Goal: Task Accomplishment & Management: Complete application form

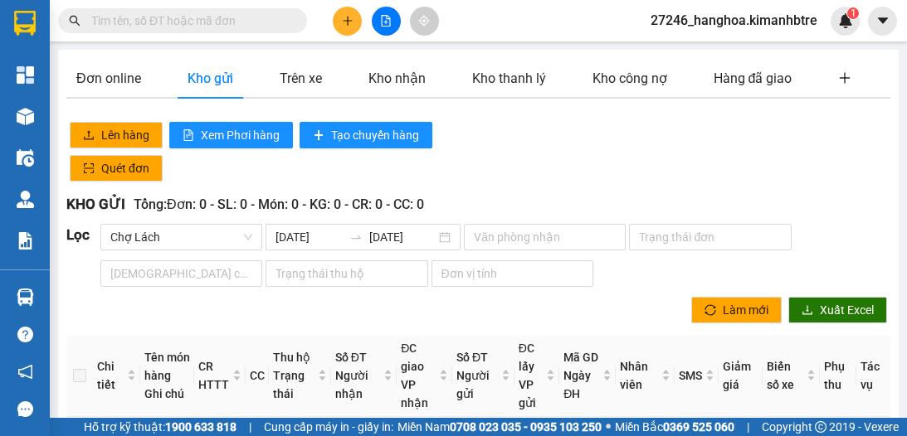
drag, startPoint x: 0, startPoint y: 0, endPoint x: 218, endPoint y: 24, distance: 219.5
click at [218, 24] on input "text" at bounding box center [189, 21] width 196 height 18
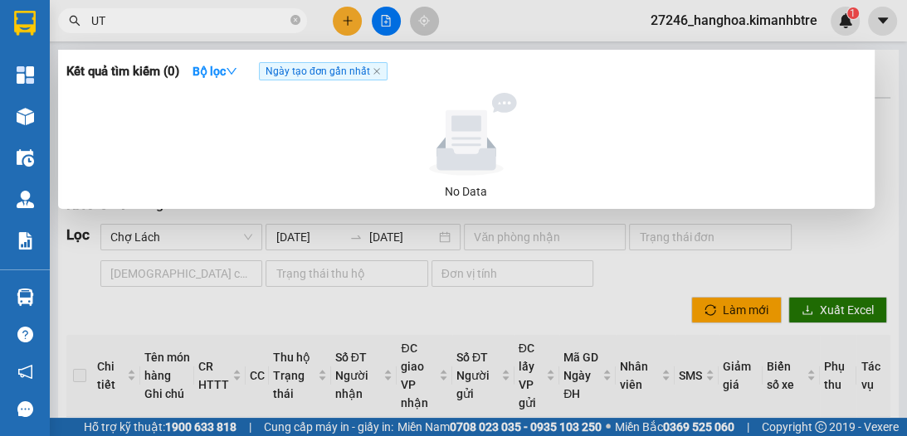
type input "U"
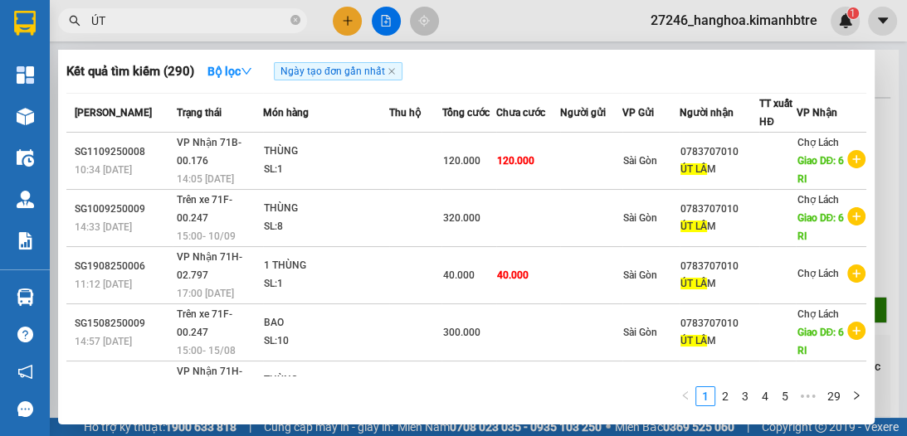
type input "Ú"
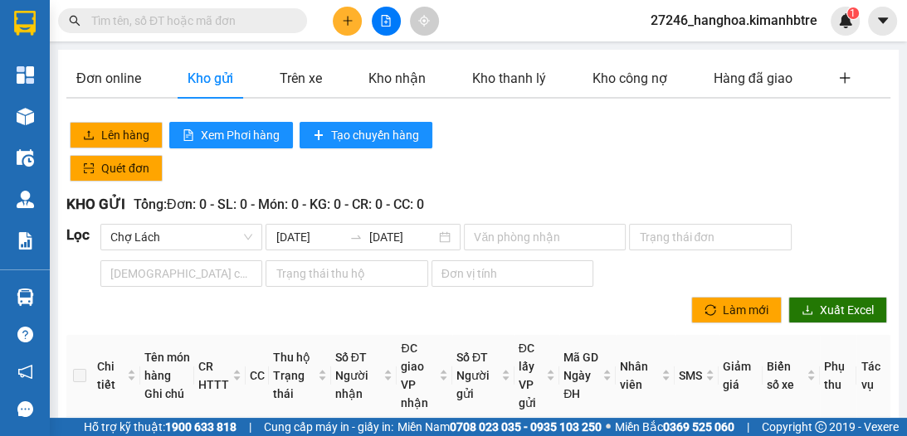
click at [348, 17] on icon "plus" at bounding box center [347, 20] width 1 height 9
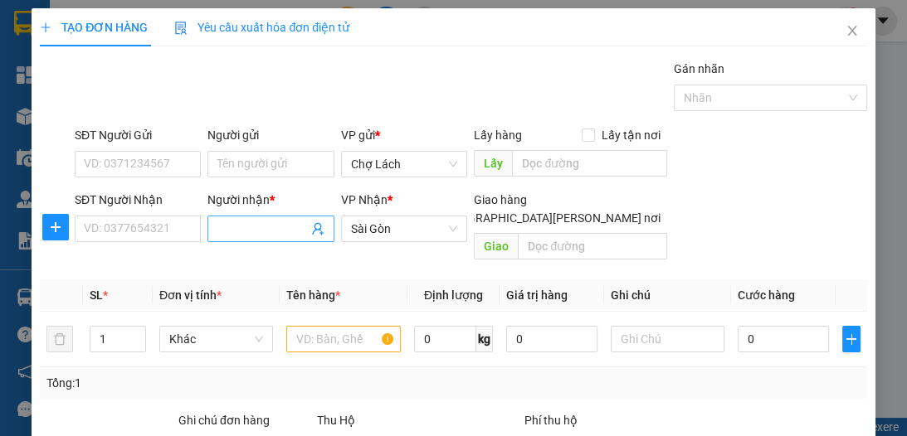
click at [247, 222] on input "Người nhận *" at bounding box center [262, 229] width 90 height 18
type input "KHA"
click at [171, 228] on input "SĐT Người Nhận" at bounding box center [138, 229] width 126 height 27
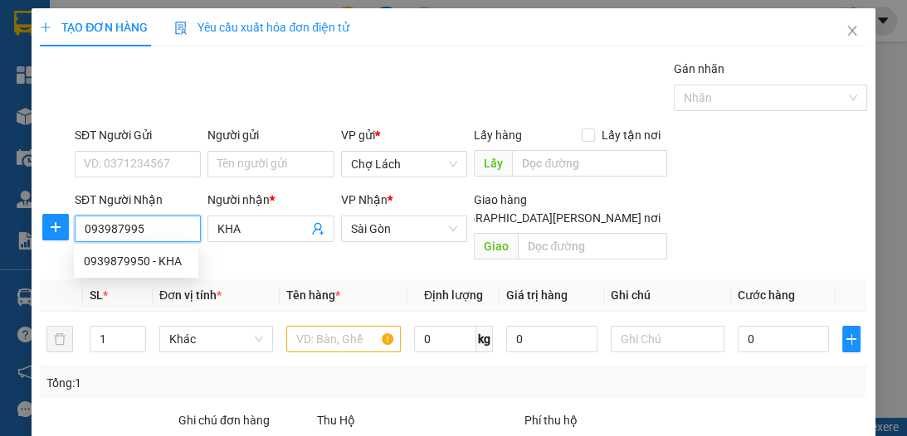
type input "0939879950"
click at [175, 265] on div "0939879950 - KHA" at bounding box center [136, 261] width 105 height 18
type input "KHA"
type input "0939879950"
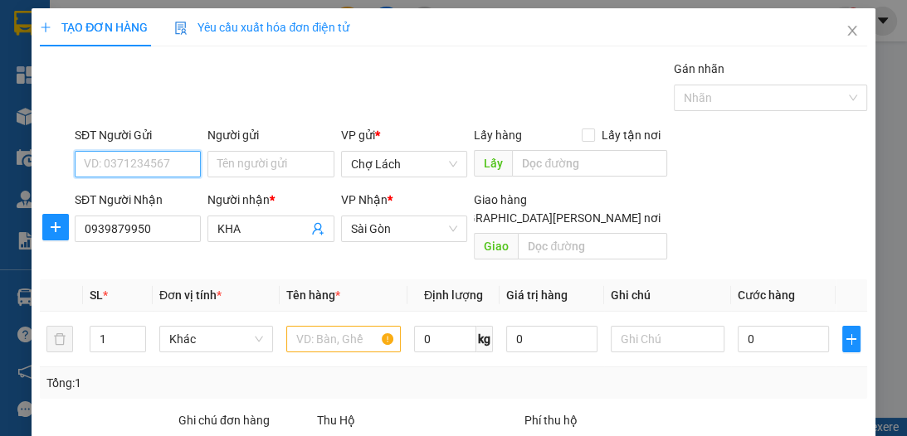
click at [178, 158] on input "SĐT Người Gửi" at bounding box center [138, 164] width 126 height 27
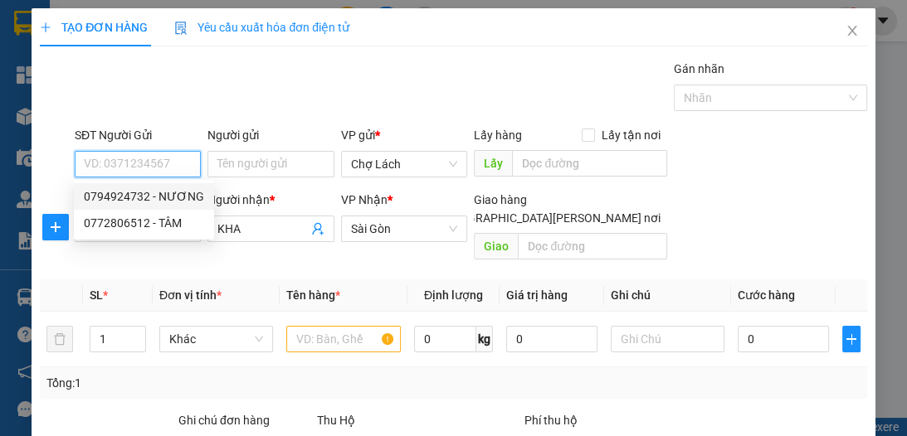
click at [163, 168] on input "SĐT Người Gửi" at bounding box center [138, 164] width 126 height 27
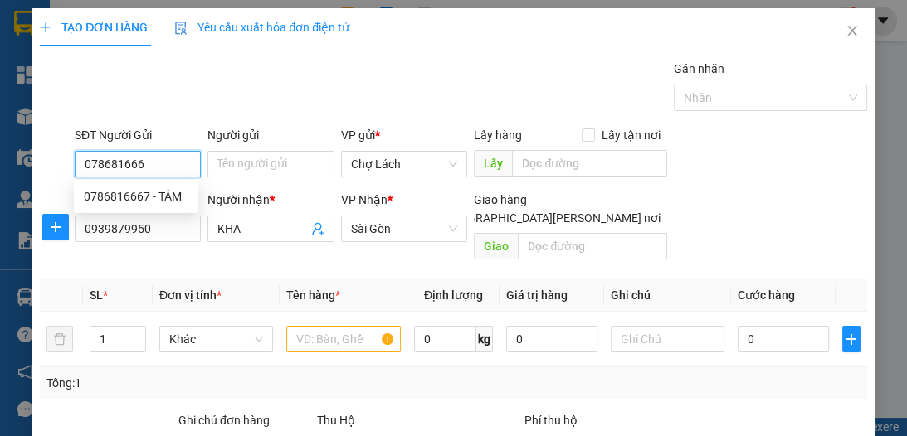
type input "0786816667"
click at [168, 199] on div "0786816667 - TÂM" at bounding box center [136, 196] width 105 height 18
type input "TÂM"
type input "0786816667"
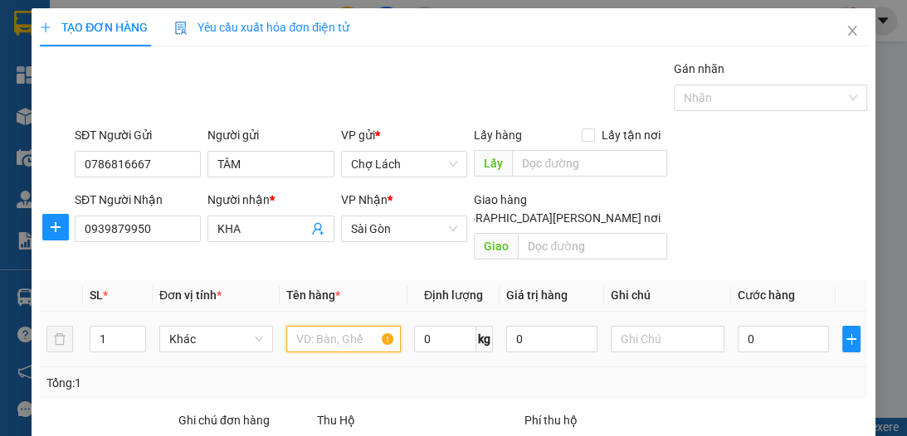
click at [309, 326] on input "text" at bounding box center [343, 339] width 114 height 27
type input "2 BỊT"
click at [131, 327] on span "Increase Value" at bounding box center [136, 334] width 18 height 15
type input "2"
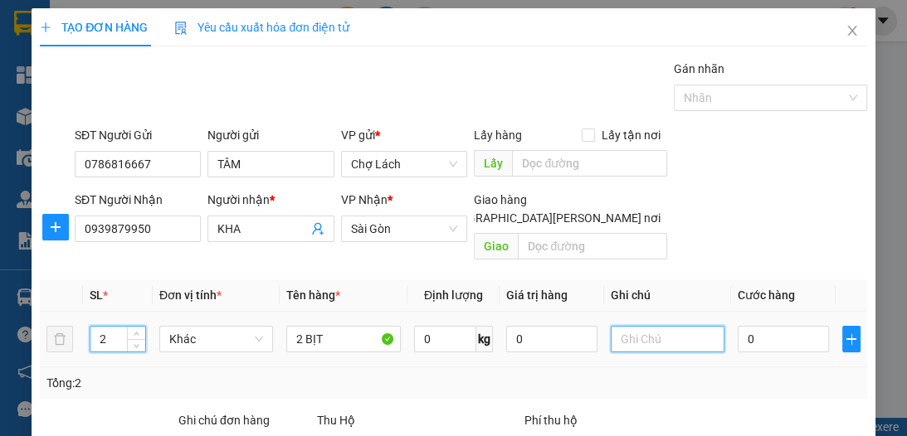
click at [612, 327] on input "text" at bounding box center [668, 339] width 114 height 27
type input "6RI"
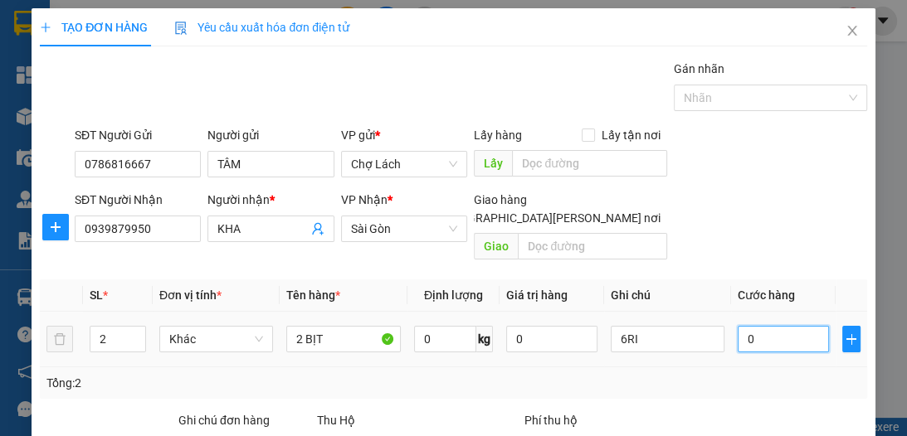
click at [755, 326] on input "0" at bounding box center [782, 339] width 91 height 27
type input "6"
type input "60"
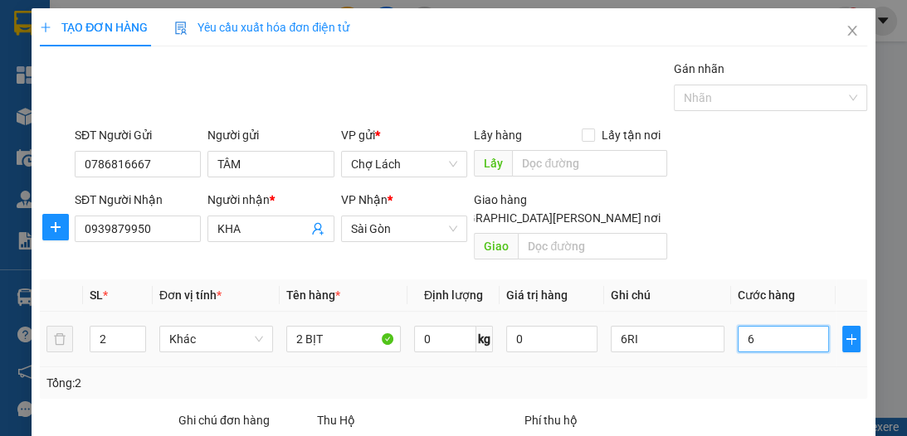
type input "60"
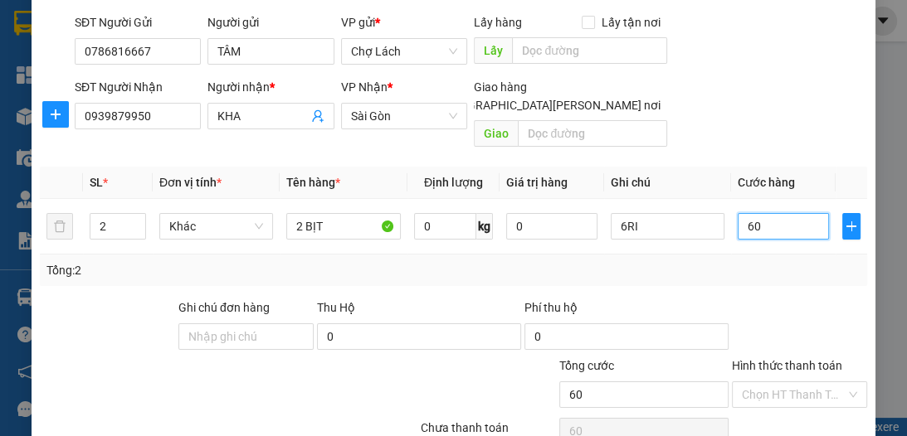
scroll to position [176, 0]
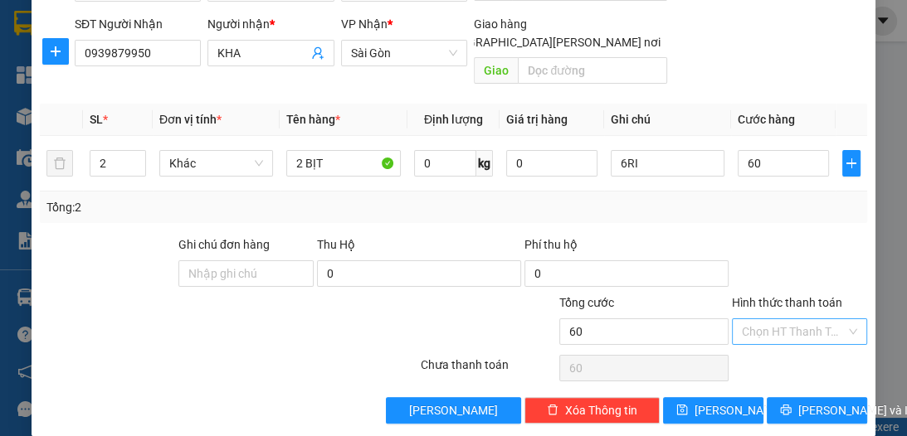
click at [776, 319] on input "Hình thức thanh toán" at bounding box center [794, 331] width 104 height 25
type input "60.000"
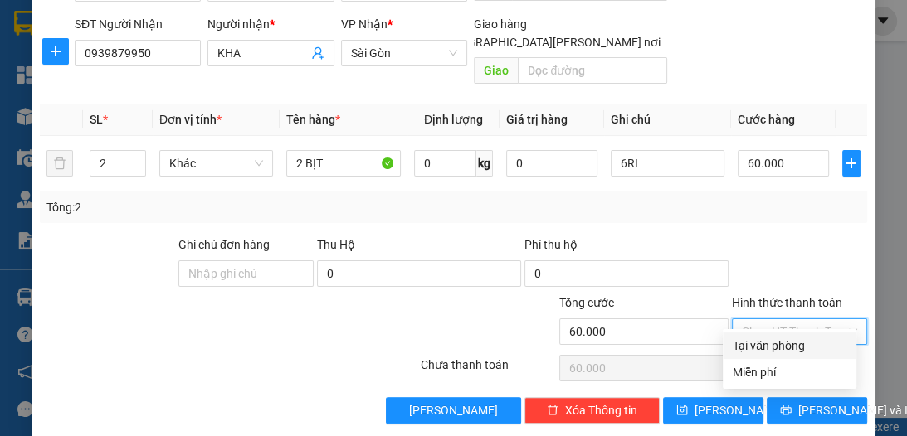
click at [781, 348] on div "Tại văn phòng" at bounding box center [789, 346] width 114 height 18
type input "0"
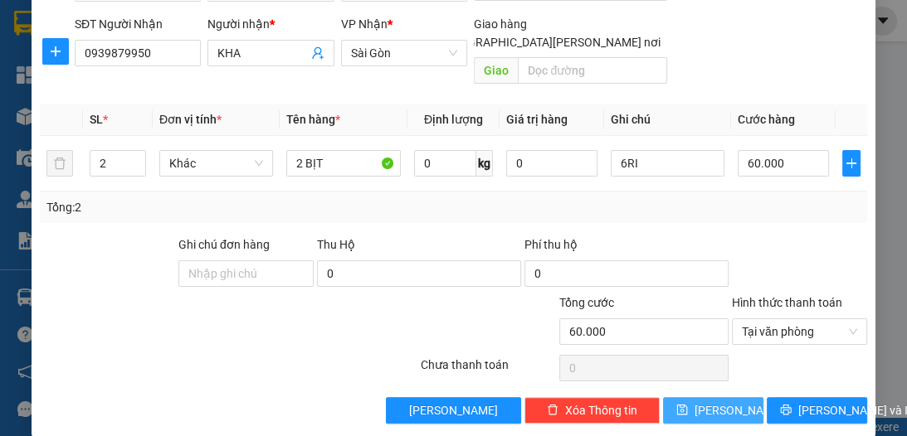
click at [730, 397] on button "[PERSON_NAME]" at bounding box center [713, 410] width 100 height 27
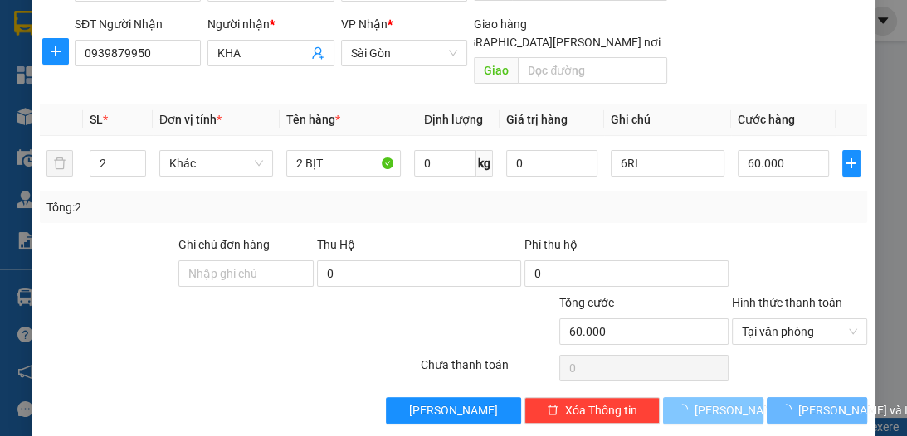
type input "1"
type input "0"
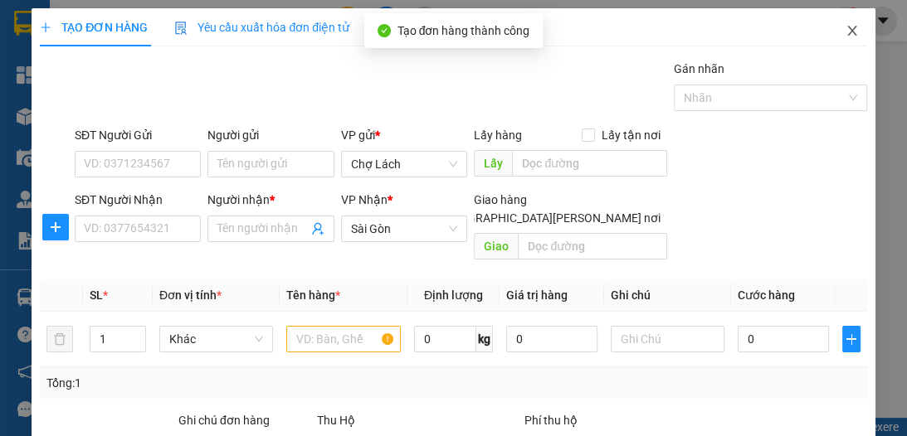
scroll to position [0, 0]
click at [845, 31] on icon "close" at bounding box center [851, 30] width 13 height 13
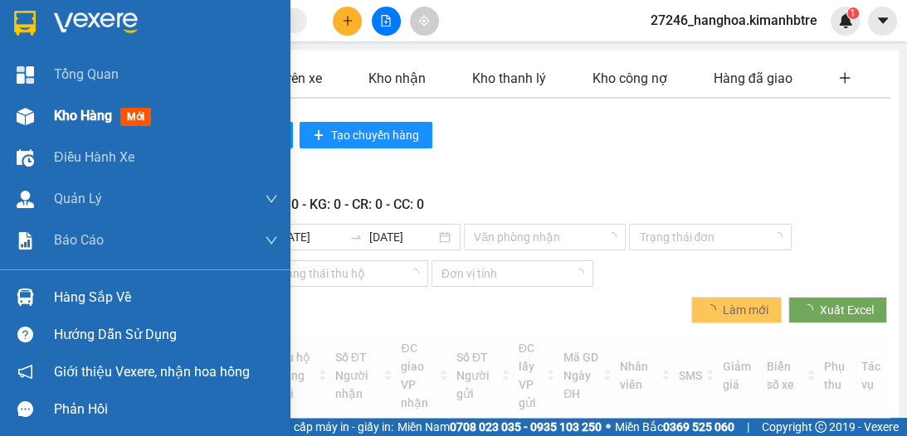
click at [60, 105] on div "Kho hàng mới" at bounding box center [166, 115] width 224 height 41
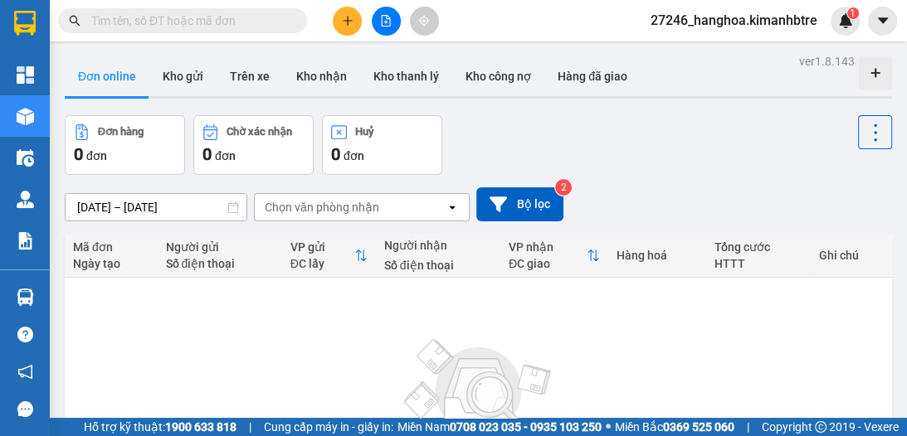
click at [193, 74] on button "Kho gửi" at bounding box center [182, 76] width 67 height 40
type input "[DATE] – [DATE]"
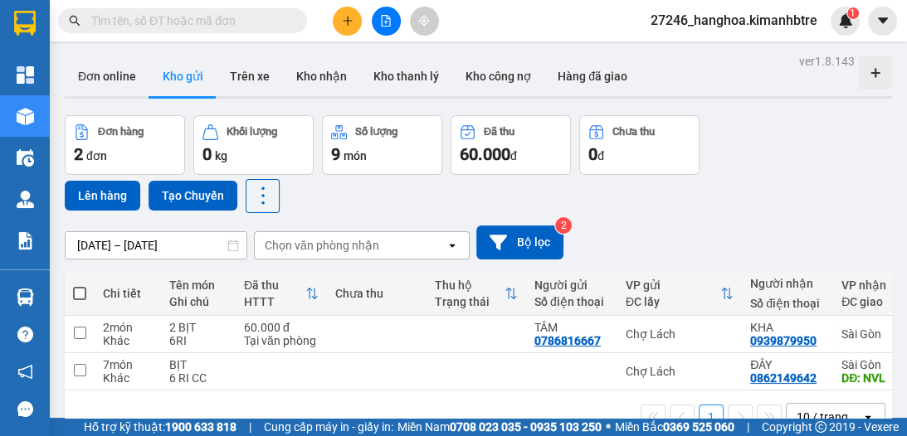
click at [346, 20] on icon "plus" at bounding box center [347, 20] width 9 height 1
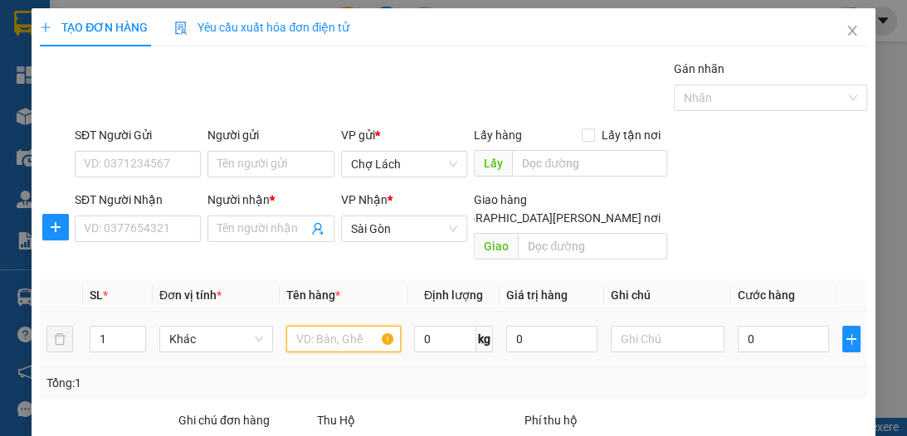
click at [299, 326] on input "text" at bounding box center [343, 339] width 114 height 27
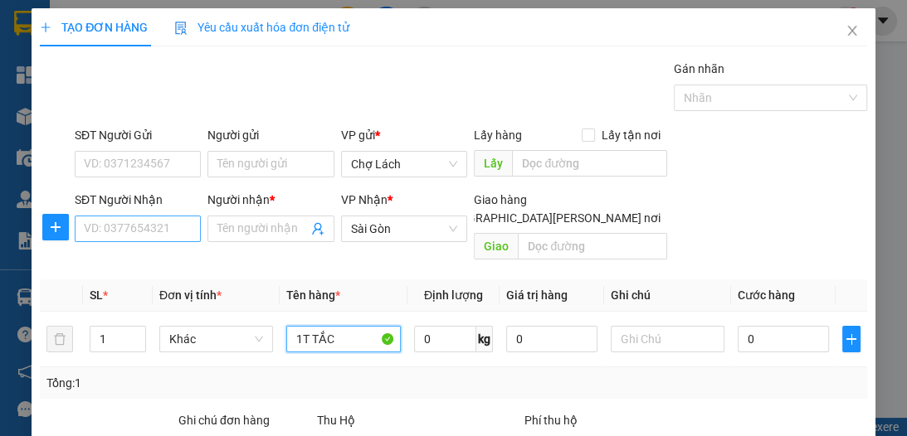
type input "1T TẮC"
click at [196, 232] on input "SĐT Người Nhận" at bounding box center [138, 229] width 126 height 27
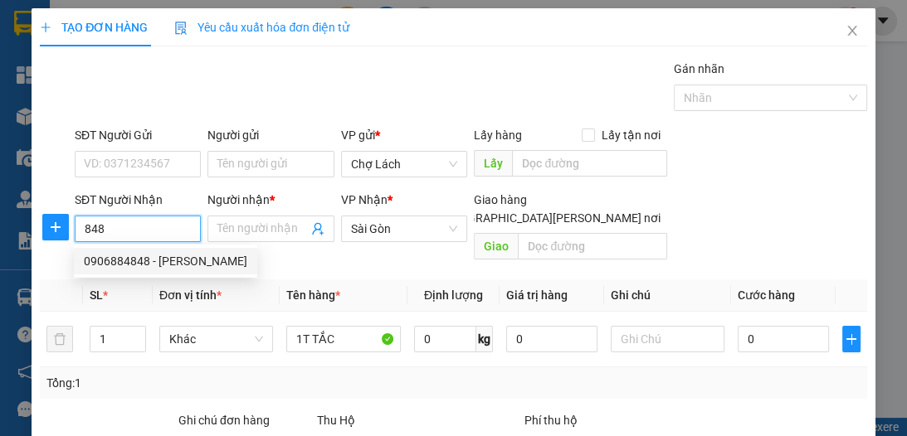
click at [133, 252] on div "0906884848 - [PERSON_NAME]" at bounding box center [165, 261] width 183 height 27
type input "0906884848"
type input "QUYỀN"
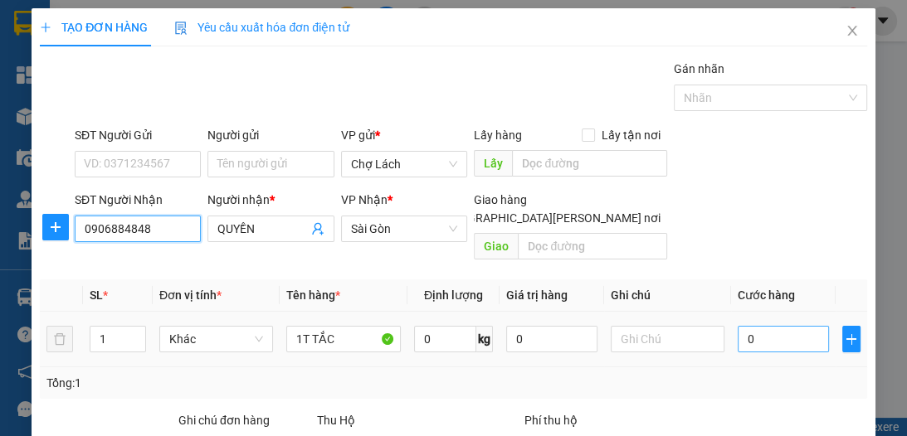
type input "0906884848"
click at [752, 326] on input "0" at bounding box center [782, 339] width 91 height 27
type input "6"
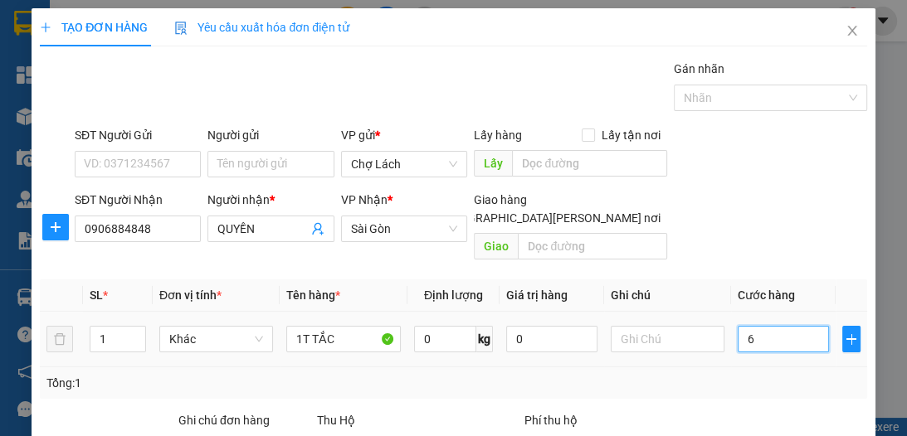
type input "60"
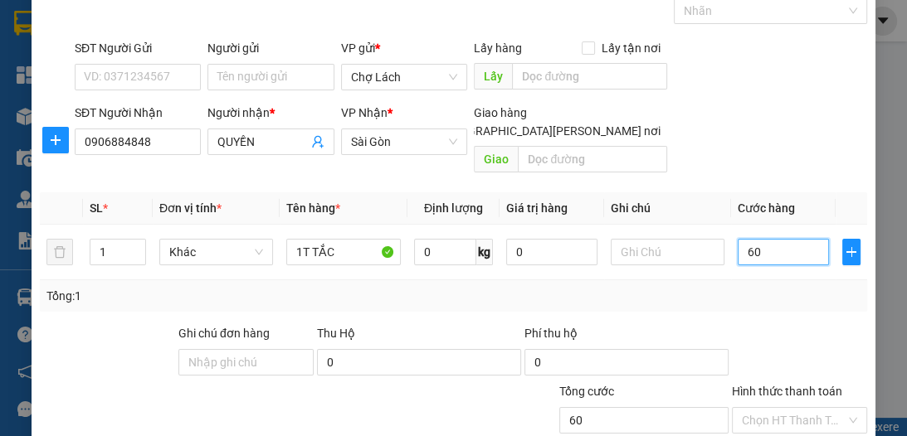
scroll to position [154, 0]
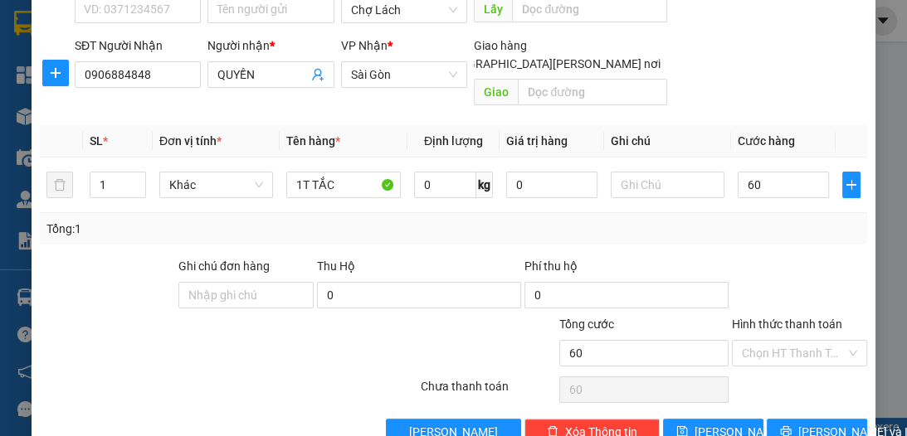
click at [775, 341] on input "Hình thức thanh toán" at bounding box center [794, 353] width 104 height 25
type input "60.000"
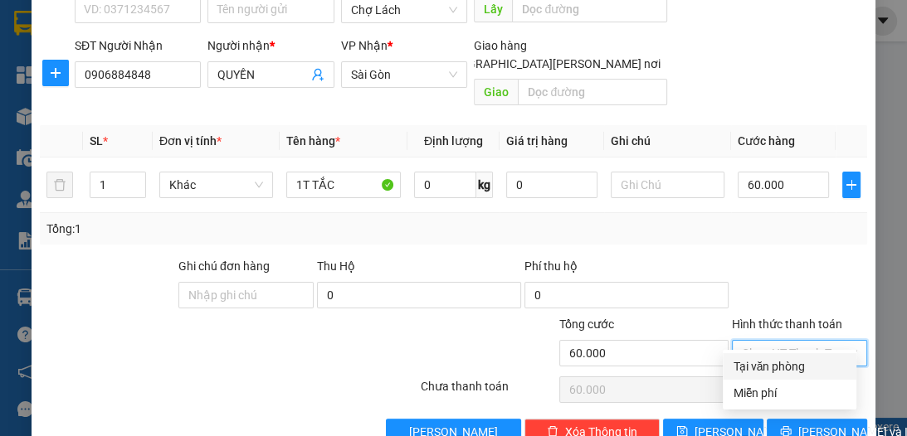
click at [776, 367] on div "Tại văn phòng" at bounding box center [789, 367] width 114 height 18
type input "0"
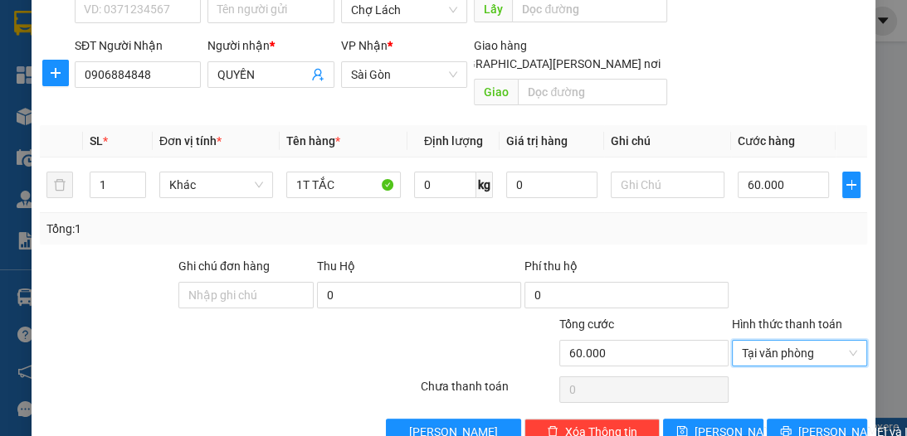
click at [724, 426] on div "TẠO ĐƠN HÀNG Yêu cầu xuất [PERSON_NAME] điện tử Transit Pickup Surcharge Ids Tr…" at bounding box center [453, 156] width 843 height 604
click at [720, 423] on span "[PERSON_NAME]" at bounding box center [738, 432] width 89 height 18
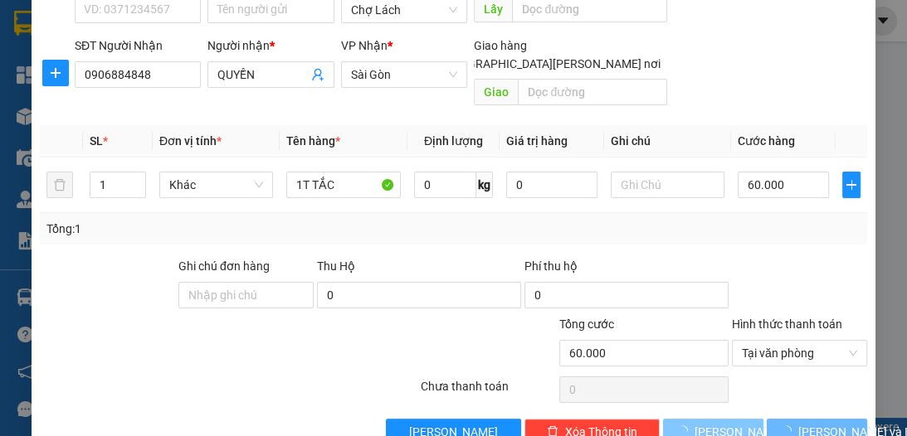
type input "0"
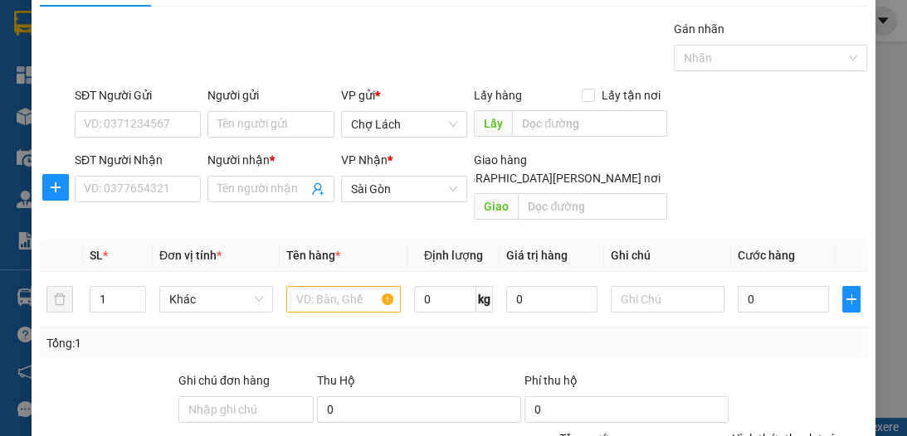
scroll to position [0, 0]
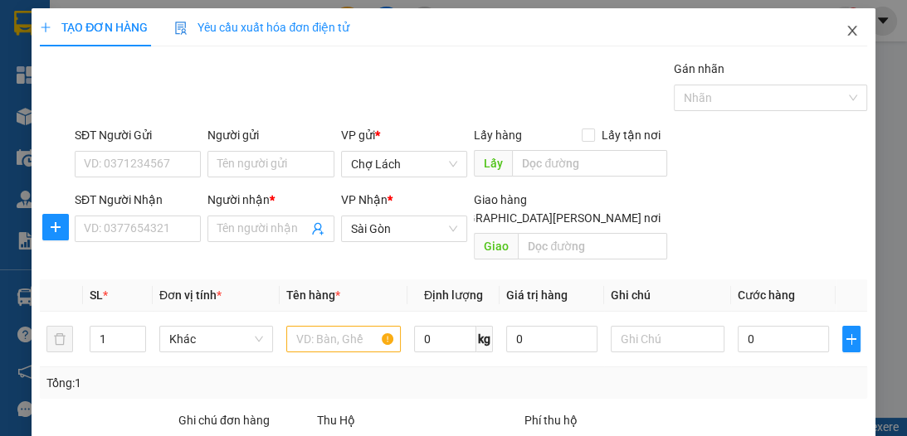
click at [847, 36] on icon "close" at bounding box center [851, 31] width 9 height 10
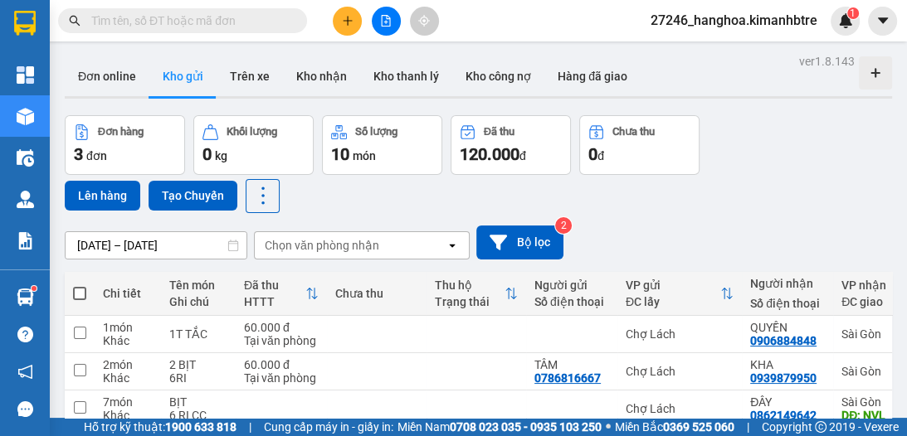
click at [243, 26] on input "text" at bounding box center [189, 21] width 196 height 18
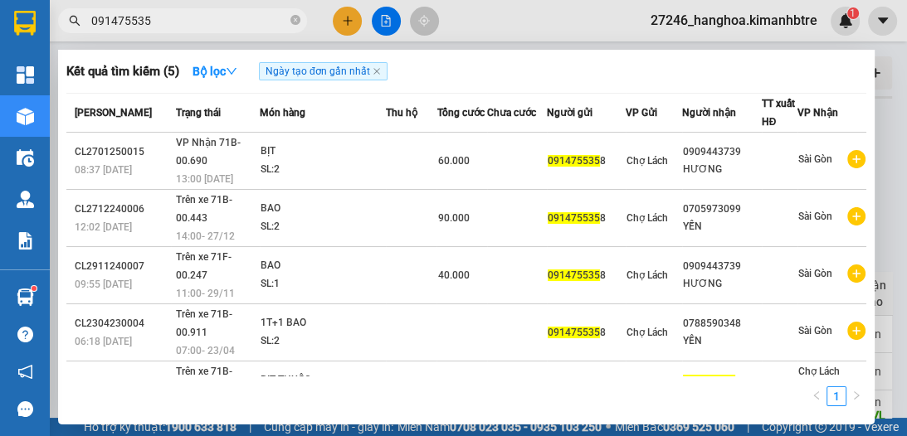
type input "0914755358"
drag, startPoint x: 159, startPoint y: 21, endPoint x: 80, endPoint y: 28, distance: 80.0
click at [81, 27] on span "0914755358" at bounding box center [182, 20] width 249 height 25
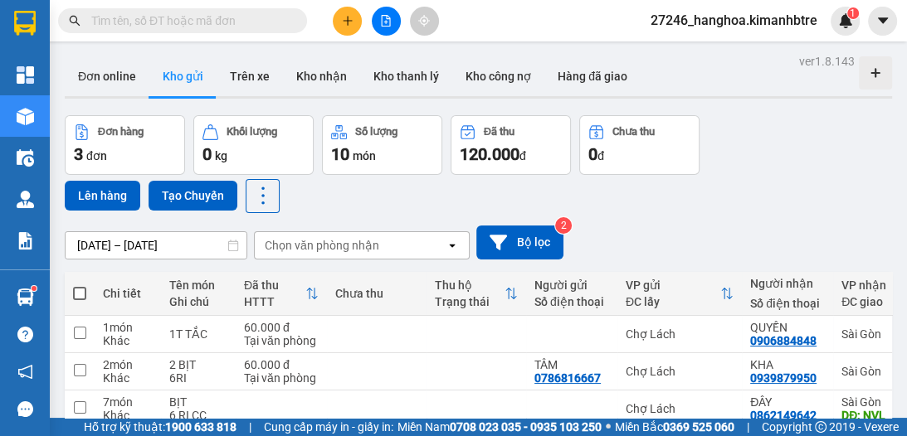
click at [144, 20] on input "text" at bounding box center [189, 21] width 196 height 18
type input "D"
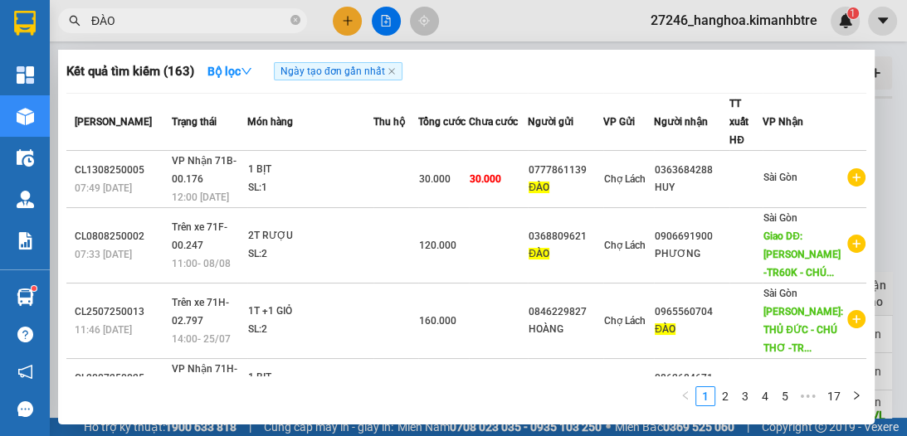
click at [130, 23] on input "ĐÀO" at bounding box center [189, 21] width 196 height 18
type input "Đ"
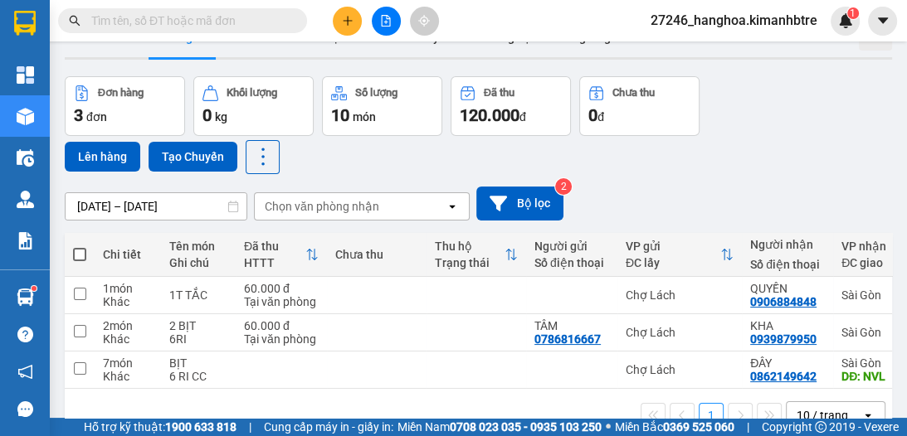
scroll to position [83, 0]
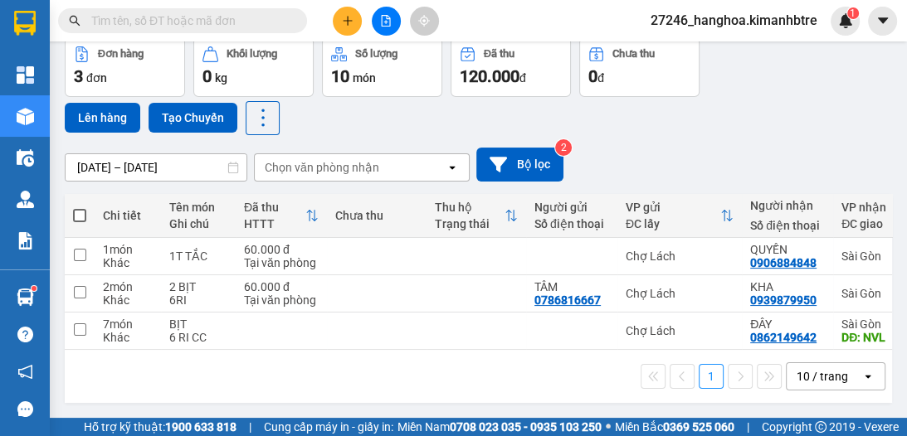
click at [832, 375] on div "10 / trang" at bounding box center [821, 376] width 51 height 17
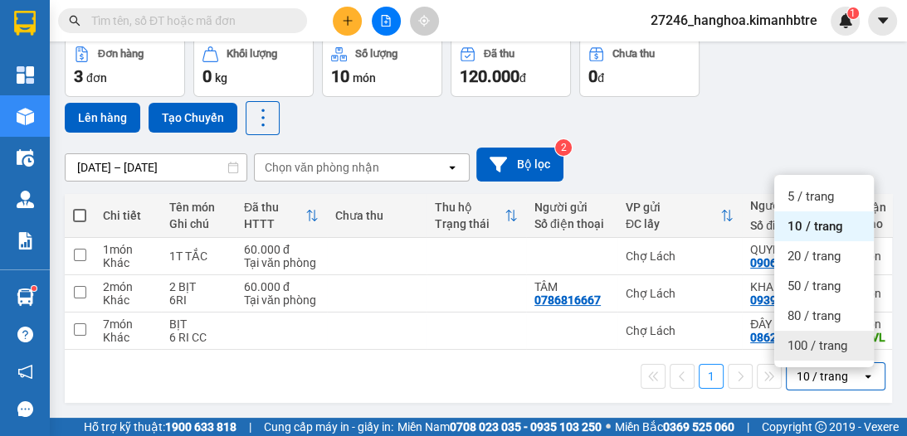
click at [818, 338] on span "100 / trang" at bounding box center [817, 346] width 60 height 17
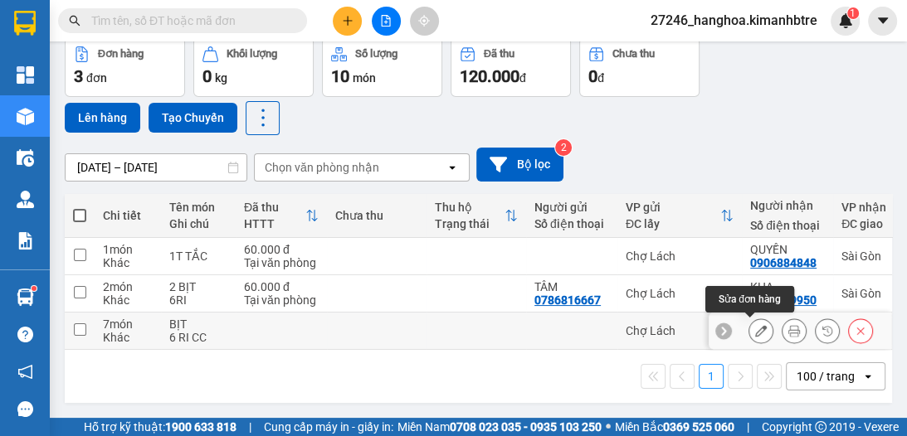
click at [755, 325] on icon at bounding box center [761, 331] width 12 height 12
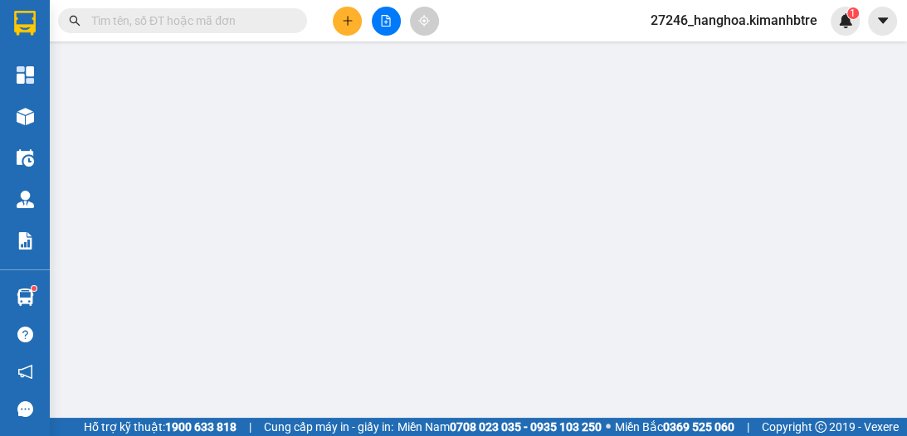
type input "0862149642"
type input "ĐÂY"
type input "NVL"
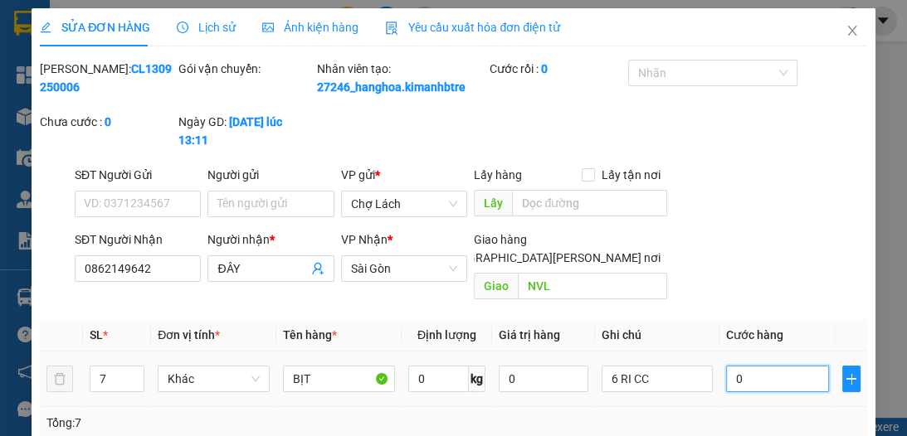
click at [735, 367] on input "0" at bounding box center [777, 379] width 103 height 27
type input "1"
type input "14"
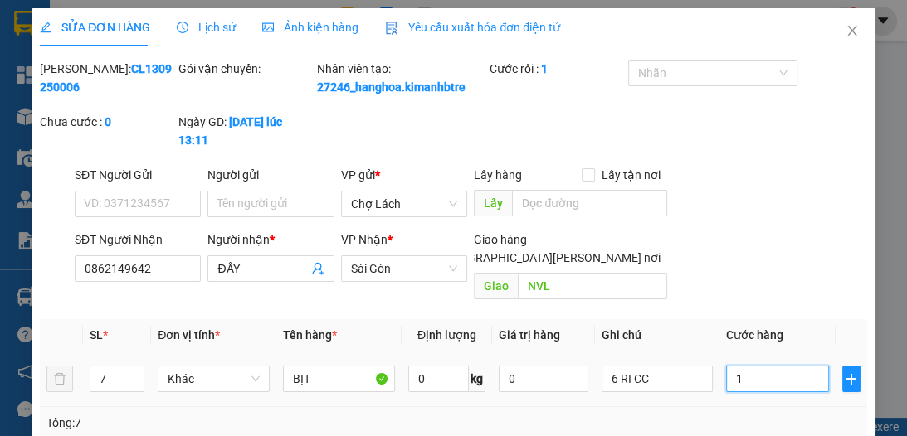
type input "14"
type input "140"
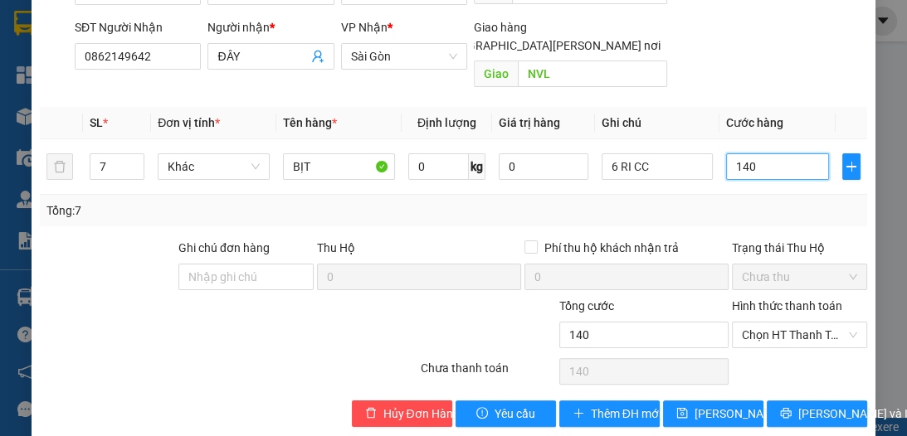
scroll to position [217, 0]
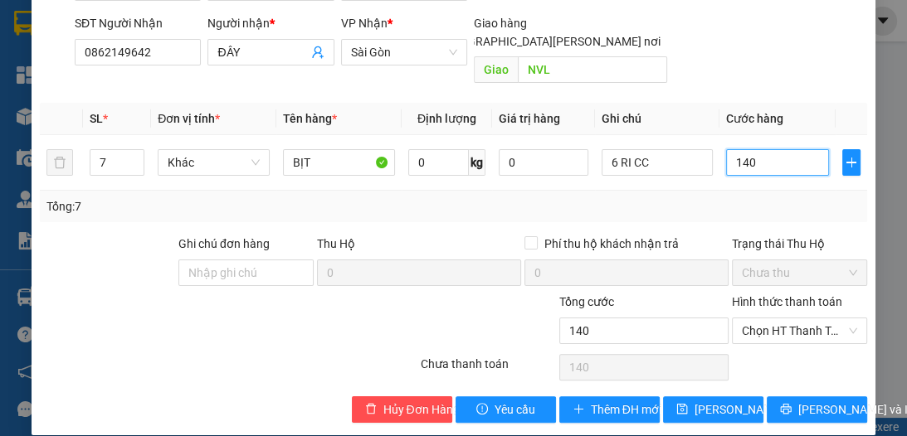
type input "140"
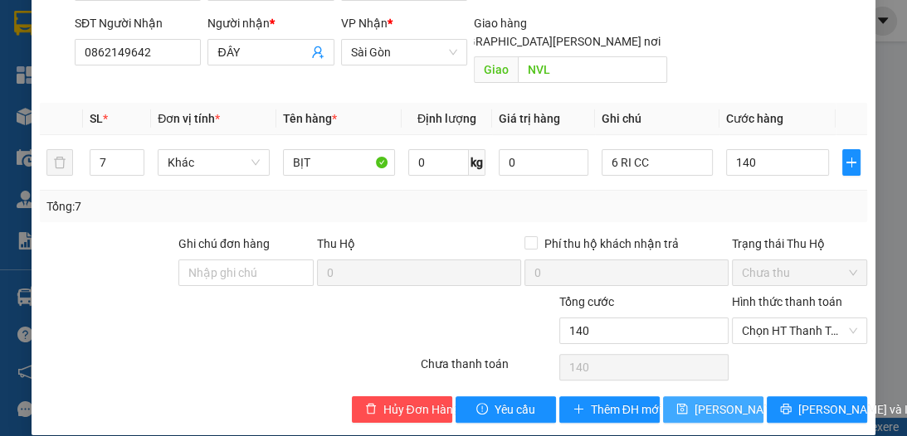
click at [716, 401] on span "[PERSON_NAME] đổi" at bounding box center [747, 410] width 107 height 18
type input "140.000"
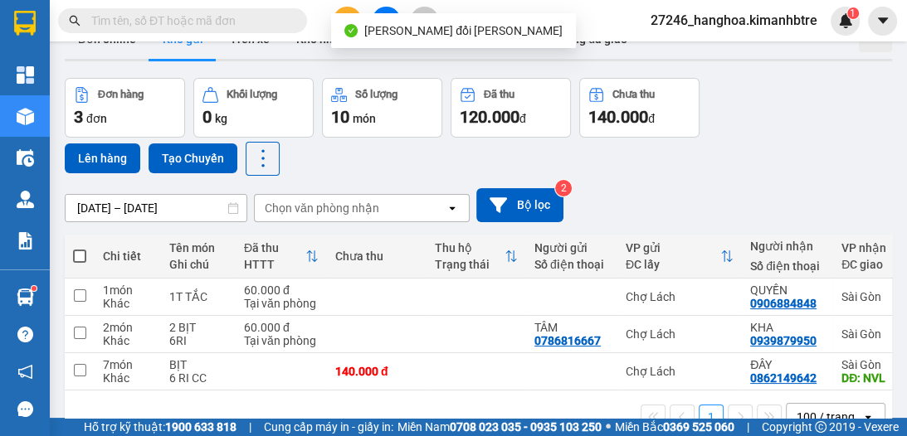
scroll to position [83, 0]
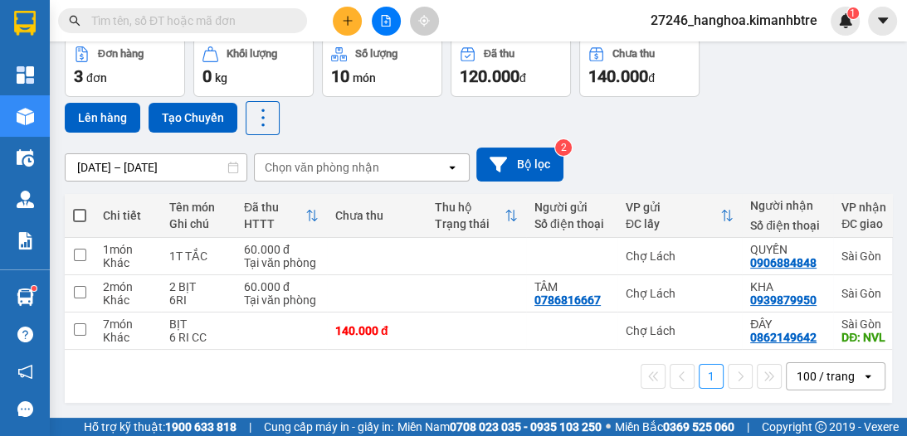
click at [80, 209] on span at bounding box center [79, 215] width 13 height 13
click at [80, 207] on input "checkbox" at bounding box center [80, 207] width 0 height 0
checkbox input "true"
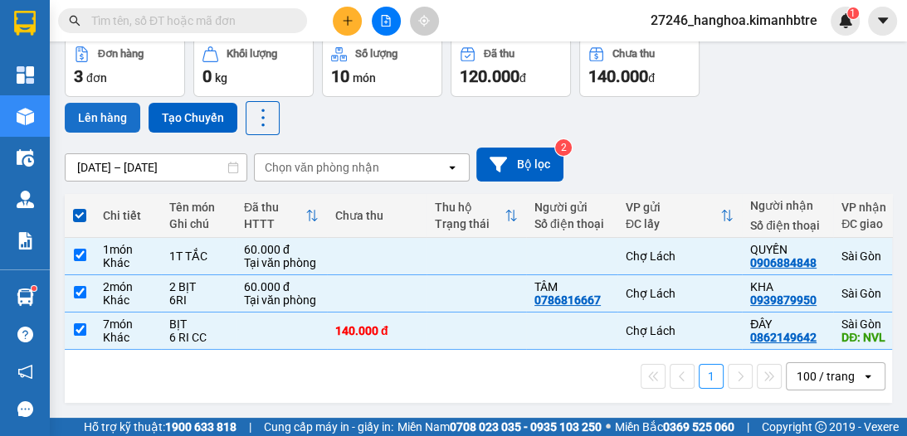
click at [112, 103] on button "Lên hàng" at bounding box center [102, 118] width 75 height 30
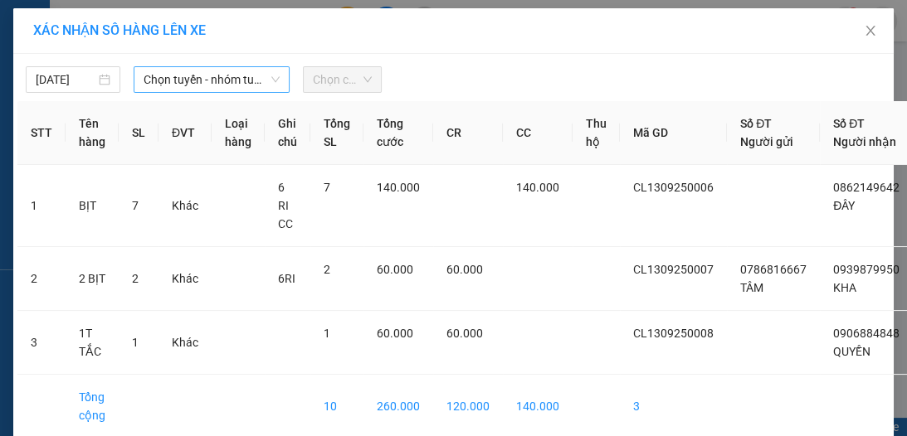
click at [169, 85] on span "Chọn tuyến - nhóm tuyến" at bounding box center [212, 79] width 136 height 25
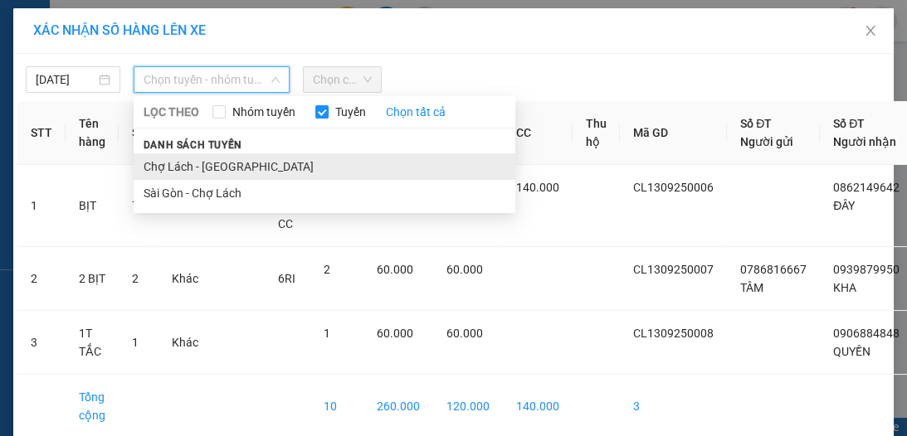
click at [202, 163] on li "Chợ Lách - [GEOGRAPHIC_DATA]" at bounding box center [325, 166] width 382 height 27
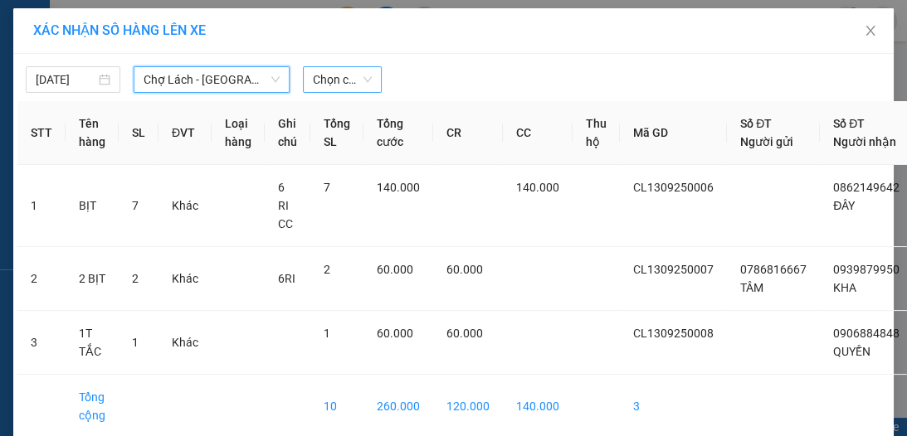
click at [320, 79] on span "Chọn chuyến" at bounding box center [342, 79] width 59 height 25
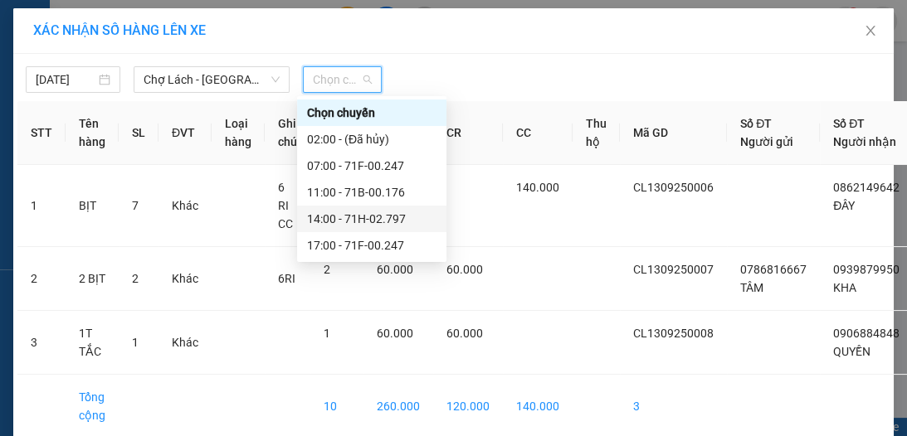
click at [347, 225] on div "14:00 - 71H-02.797" at bounding box center [371, 219] width 129 height 18
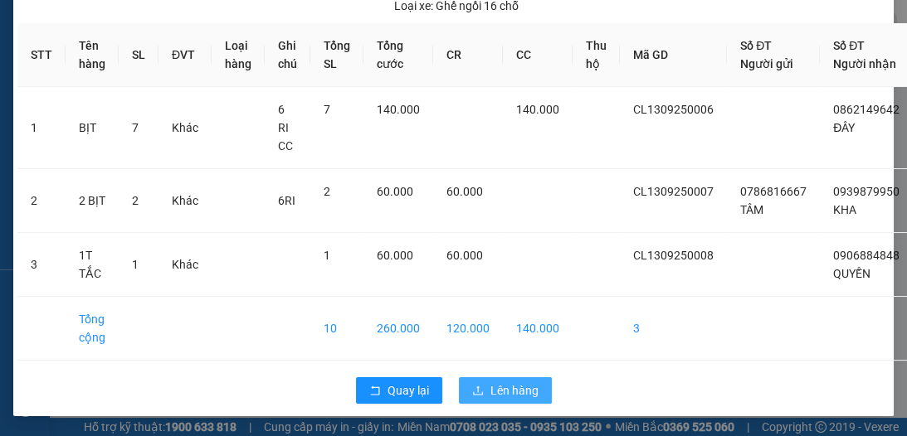
scroll to position [143, 0]
click at [518, 382] on span "Lên hàng" at bounding box center [514, 391] width 48 height 18
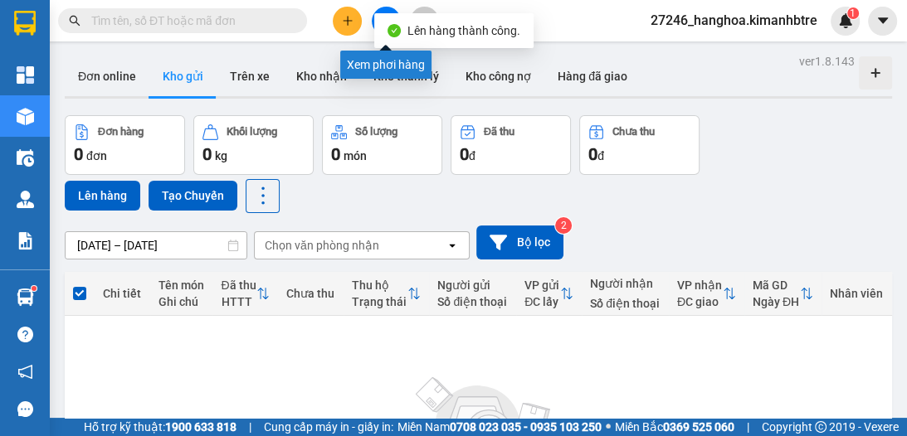
click at [387, 7] on button at bounding box center [386, 21] width 29 height 29
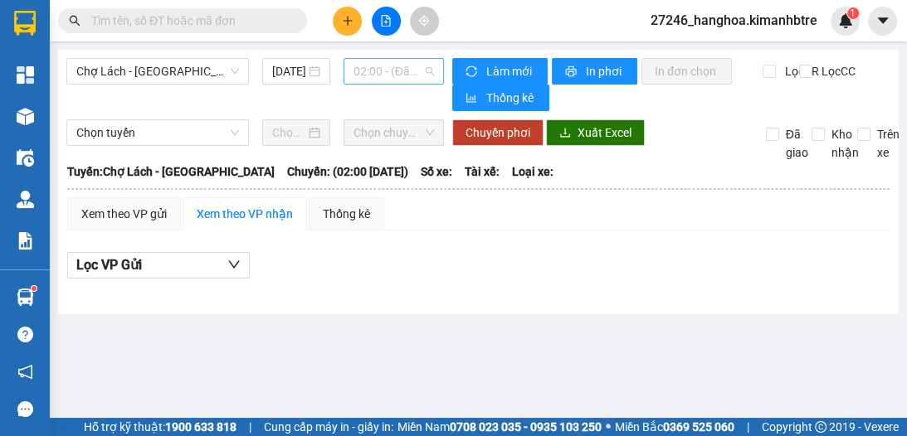
click at [363, 74] on span "02:00 - (Đã hủy)" at bounding box center [393, 71] width 80 height 25
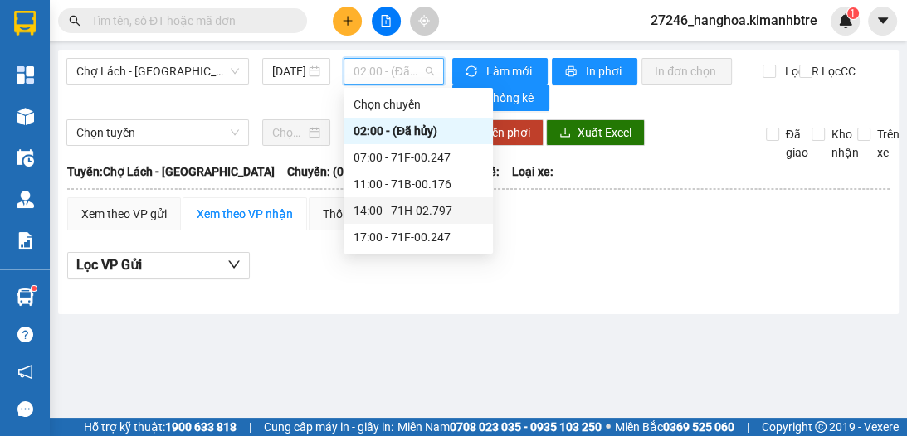
click at [388, 210] on div "14:00 - 71H-02.797" at bounding box center [417, 211] width 129 height 18
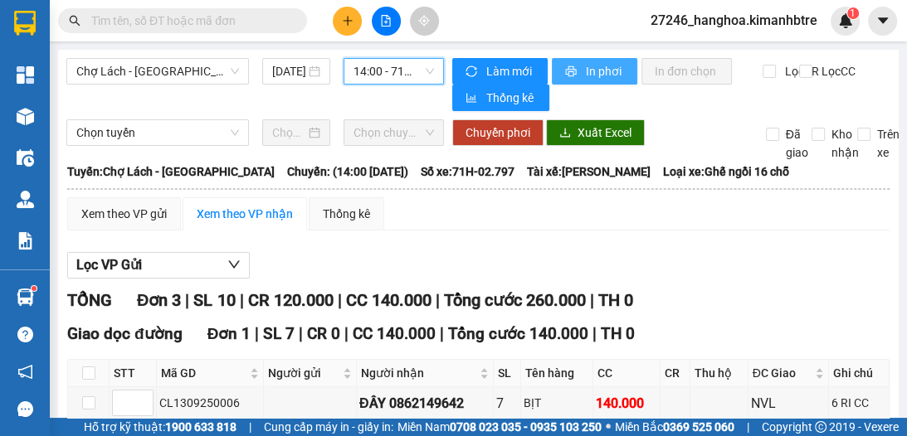
click at [604, 73] on span "In phơi" at bounding box center [605, 71] width 38 height 18
